Goal: Use online tool/utility

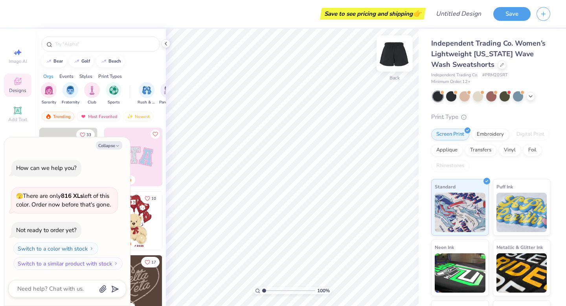
click at [399, 54] on img at bounding box center [394, 53] width 31 height 31
click at [108, 145] on button "Collapse" at bounding box center [109, 145] width 26 height 8
type textarea "x"
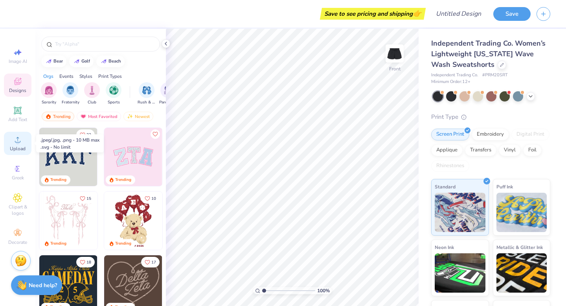
click at [11, 138] on div "Upload" at bounding box center [18, 143] width 28 height 23
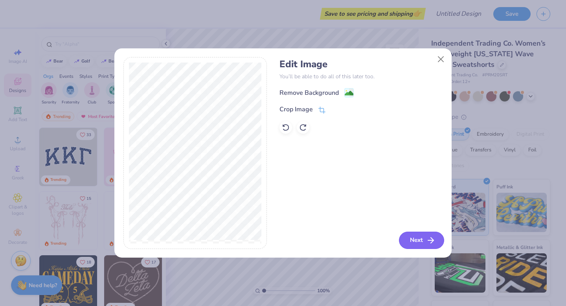
click at [419, 238] on button "Next" at bounding box center [421, 239] width 45 height 17
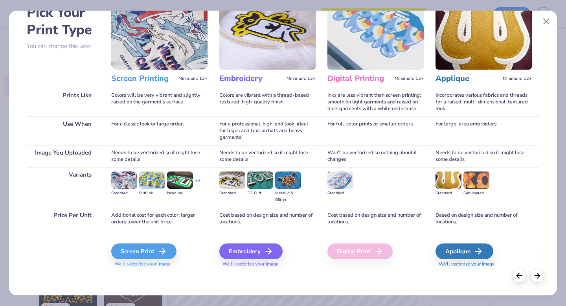
scroll to position [46, 0]
click at [161, 252] on icon at bounding box center [164, 251] width 9 height 9
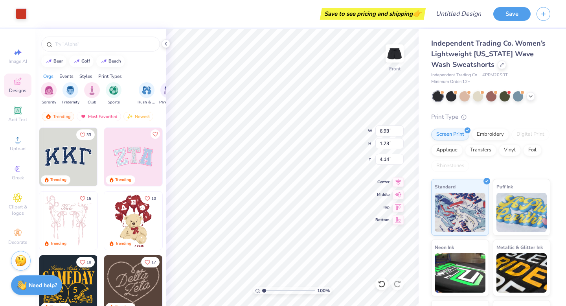
type input "4.03"
type input "1.01"
type input "7.02"
